Goal: Transaction & Acquisition: Purchase product/service

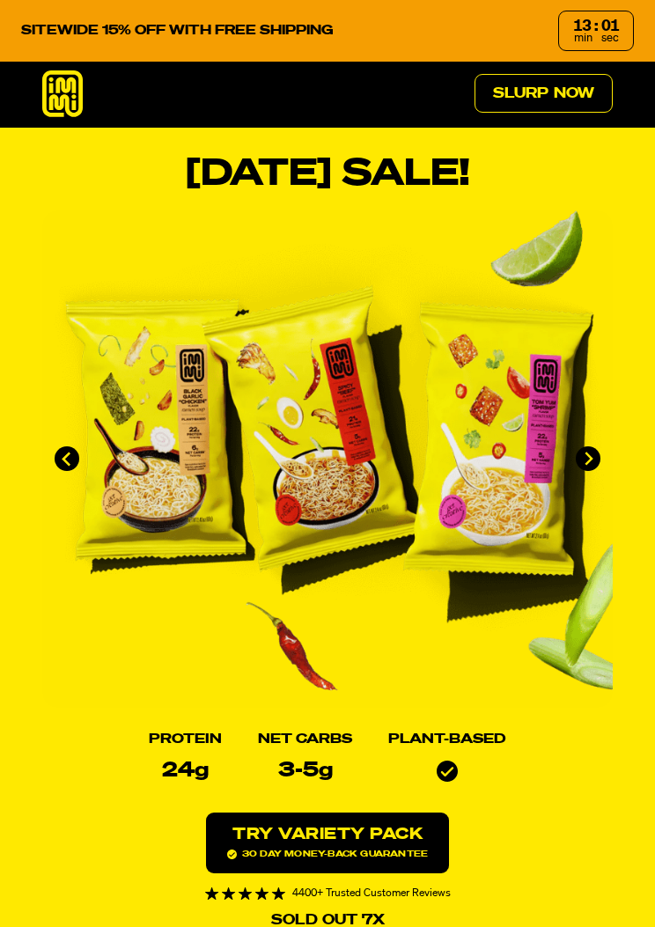
click at [583, 462] on icon "Next slide" at bounding box center [588, 459] width 15 height 15
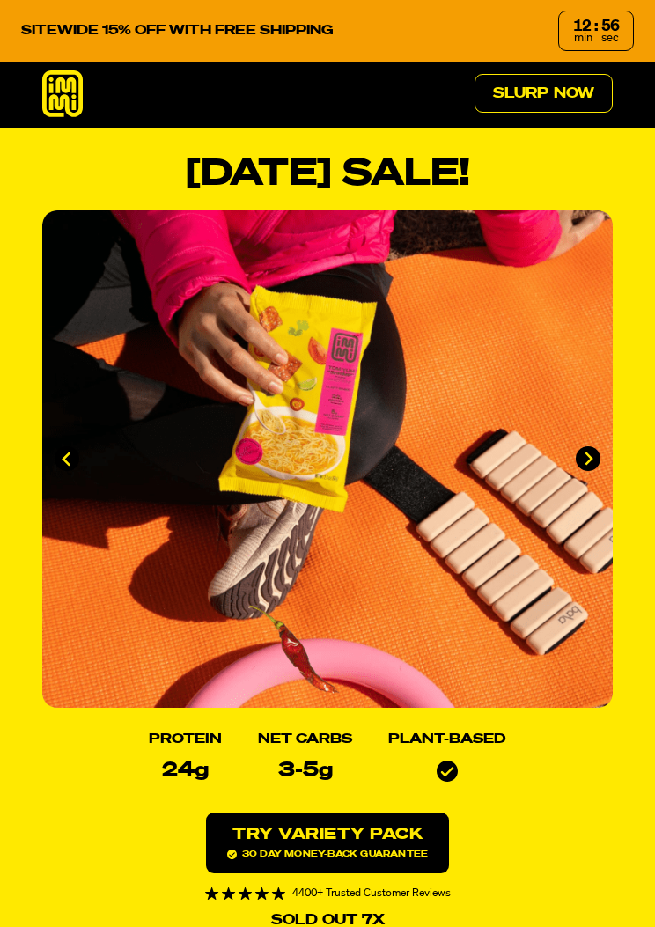
click at [59, 103] on icon at bounding box center [62, 93] width 41 height 47
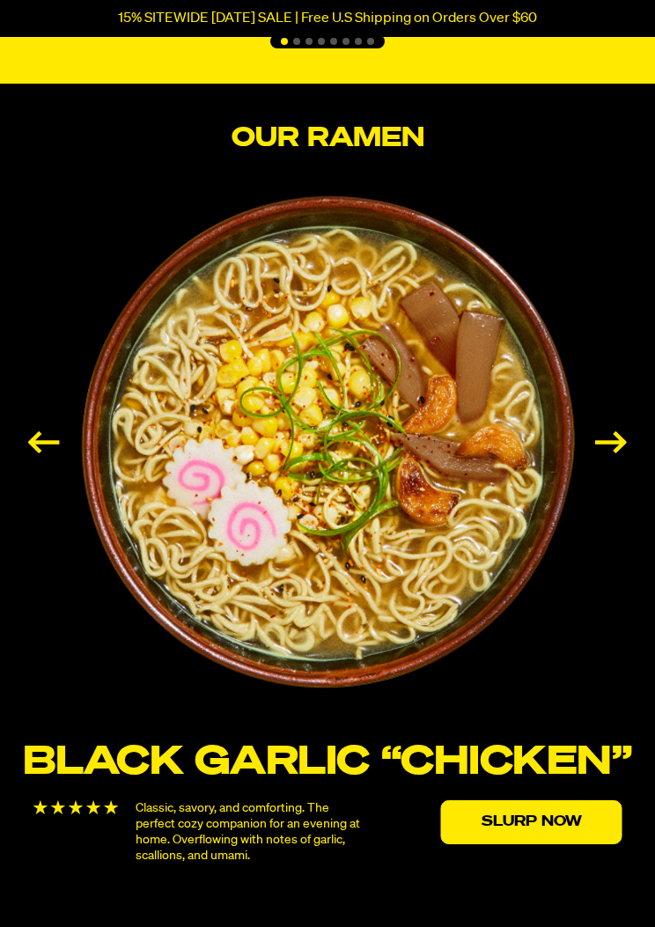
scroll to position [2450, 0]
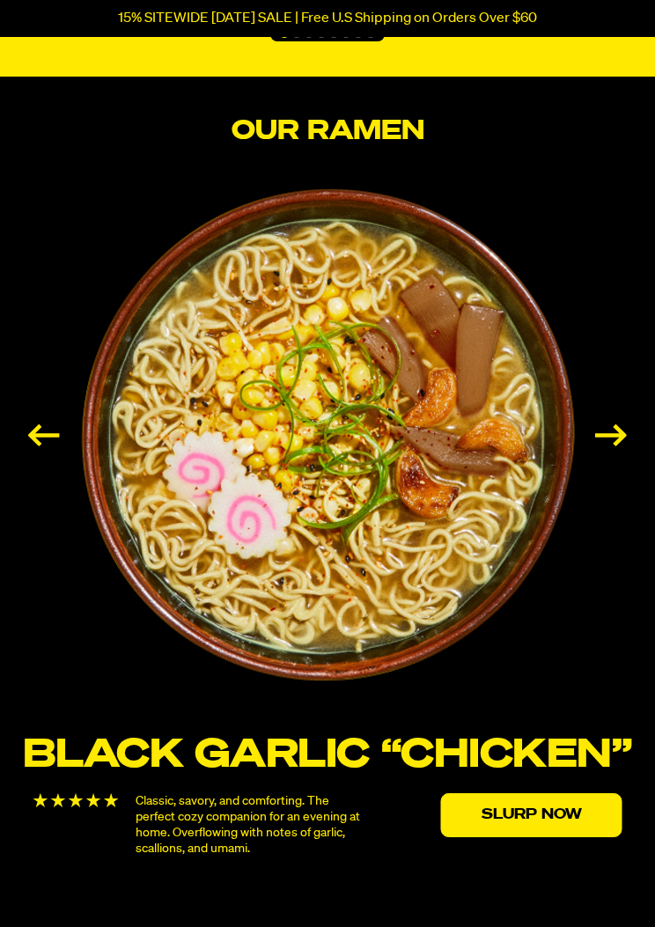
click at [609, 433] on div "Next slide" at bounding box center [611, 435] width 32 height 22
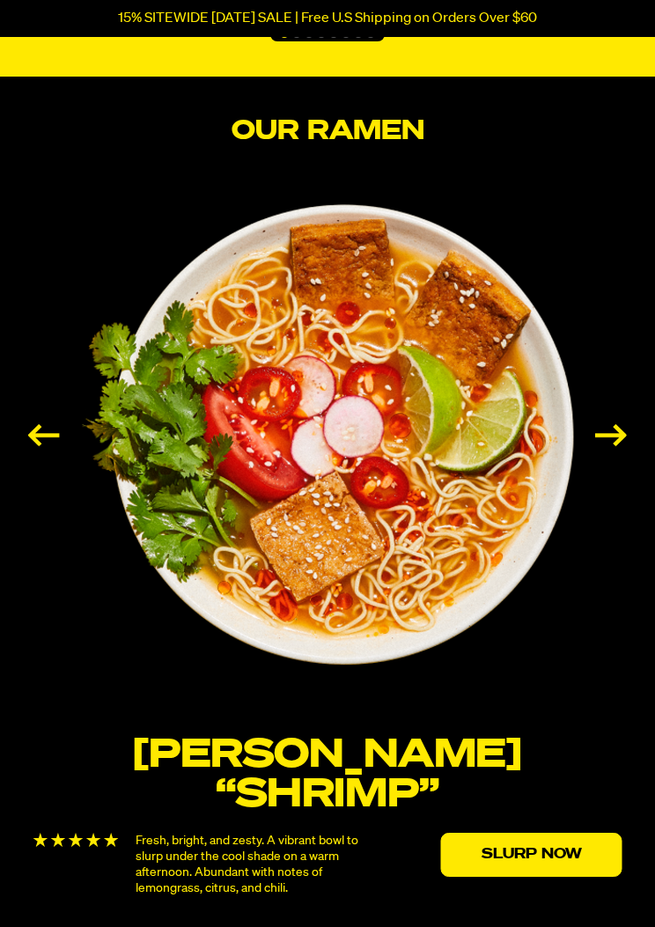
click at [596, 440] on div "Next slide" at bounding box center [611, 435] width 32 height 22
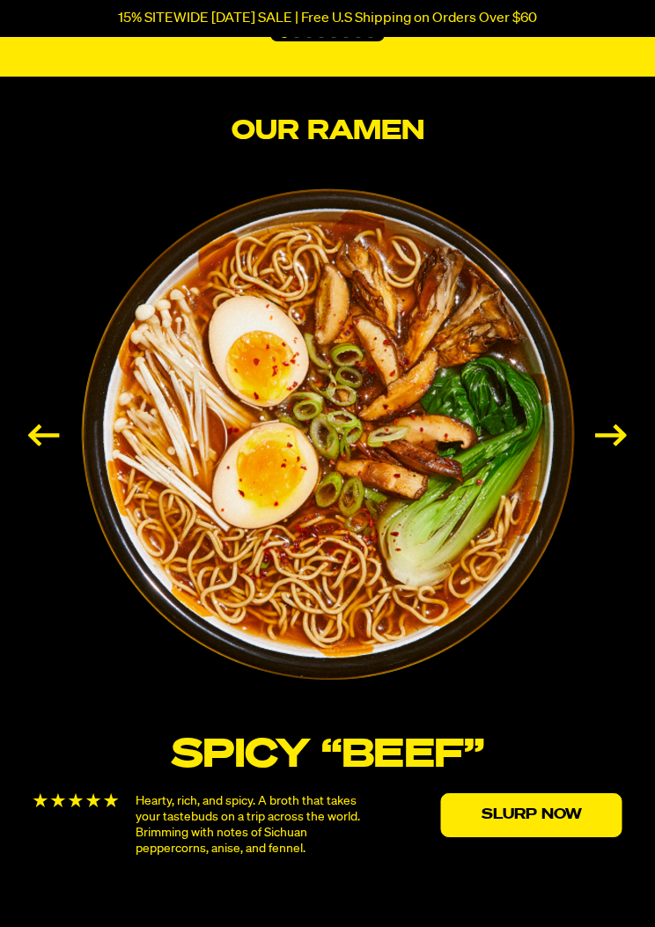
click at [609, 436] on div "Next slide" at bounding box center [611, 435] width 32 height 22
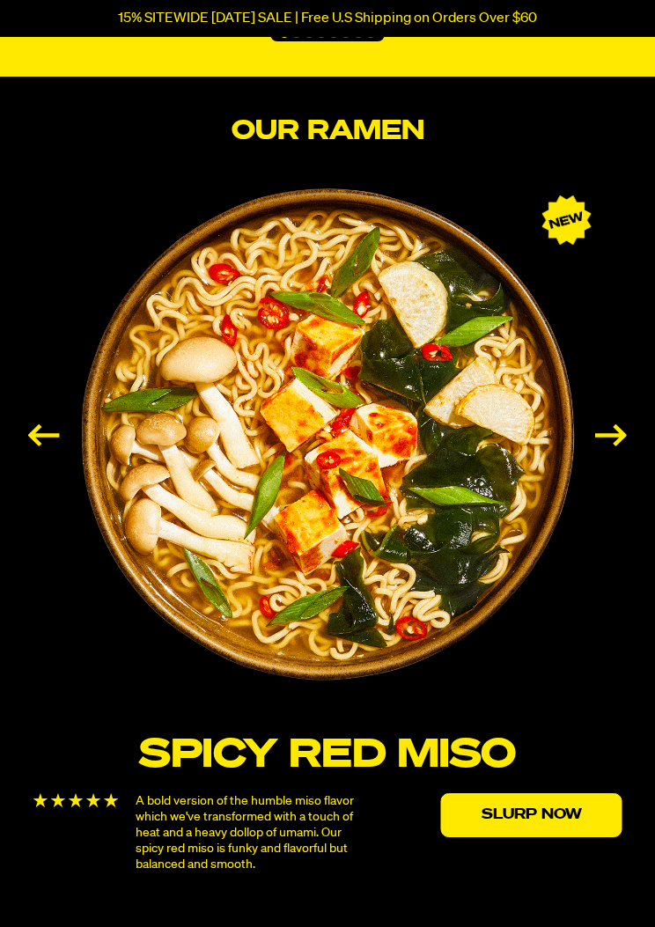
click at [606, 432] on div "Next slide" at bounding box center [611, 435] width 32 height 22
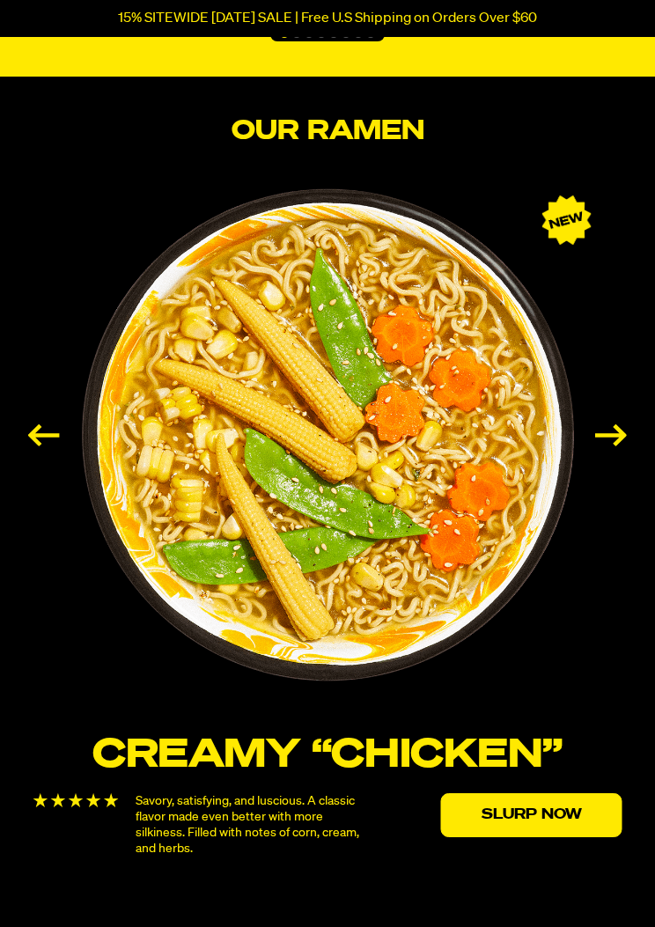
click at [613, 433] on div "Next slide" at bounding box center [611, 435] width 32 height 22
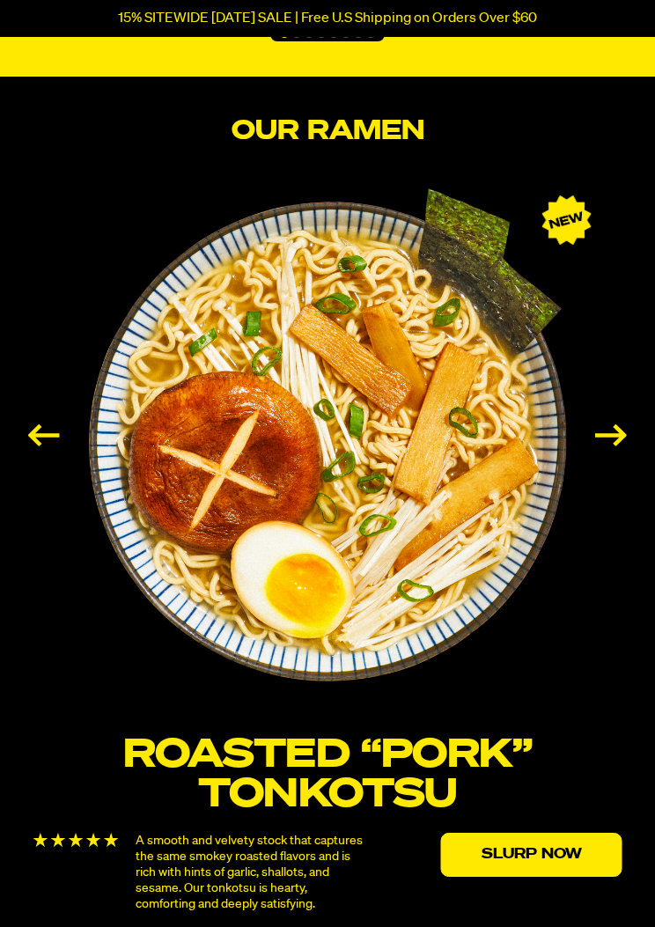
click at [608, 424] on div "Next slide" at bounding box center [611, 435] width 32 height 22
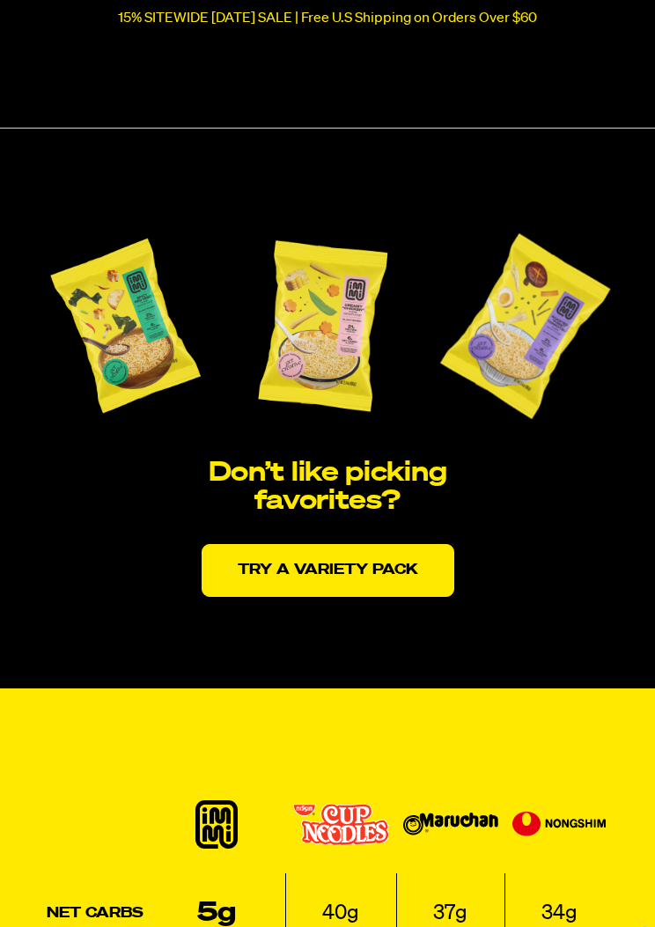
scroll to position [3323, 0]
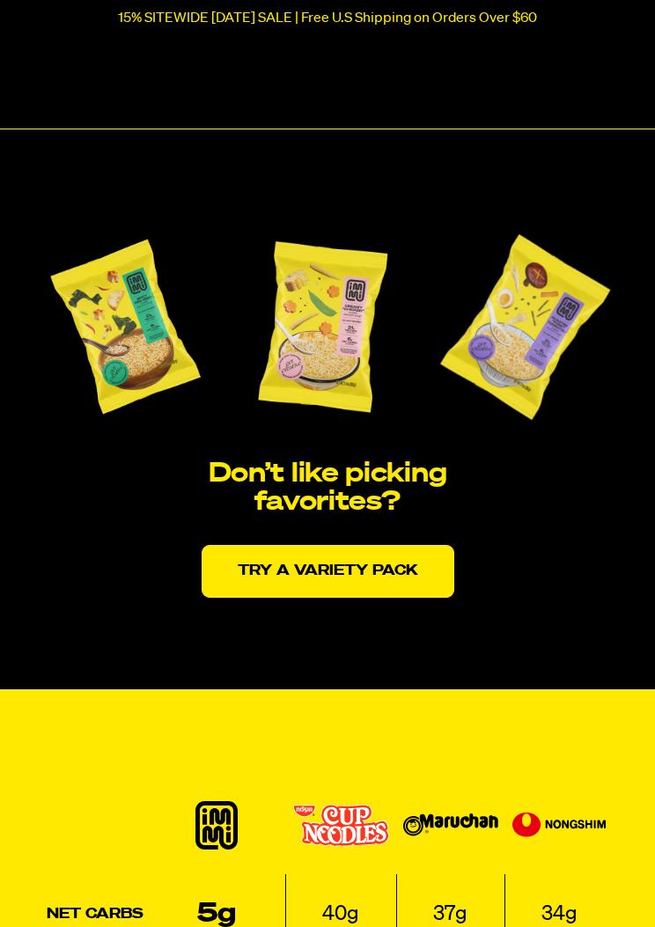
click at [259, 564] on link "Try a variety pack" at bounding box center [328, 571] width 253 height 53
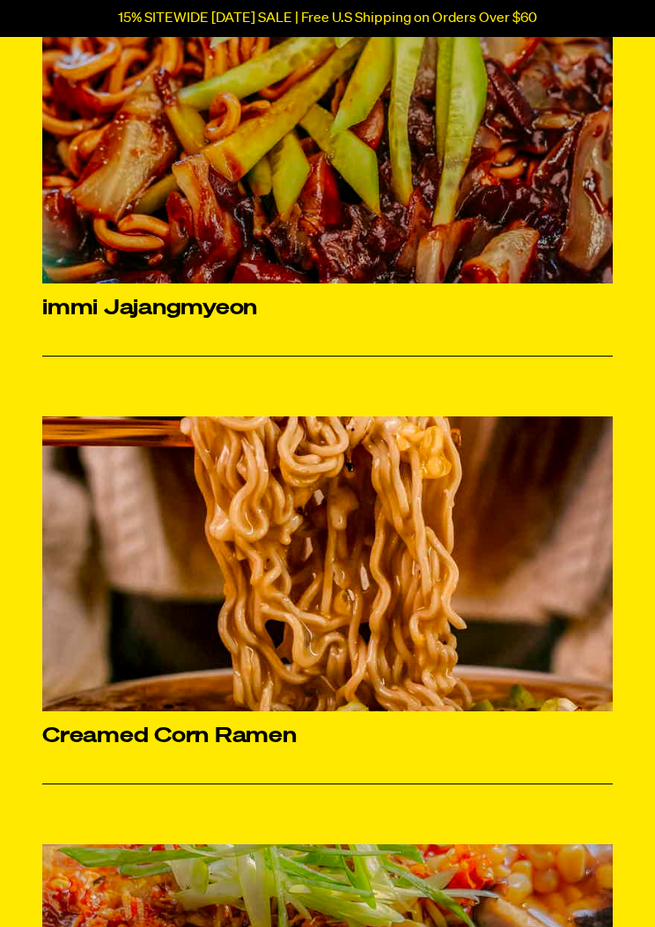
scroll to position [6857, 0]
